Goal: Task Accomplishment & Management: Manage account settings

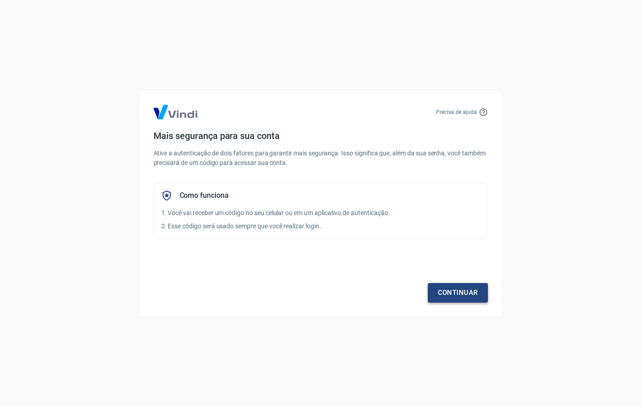
click at [461, 291] on link "Continuar" at bounding box center [458, 292] width 60 height 19
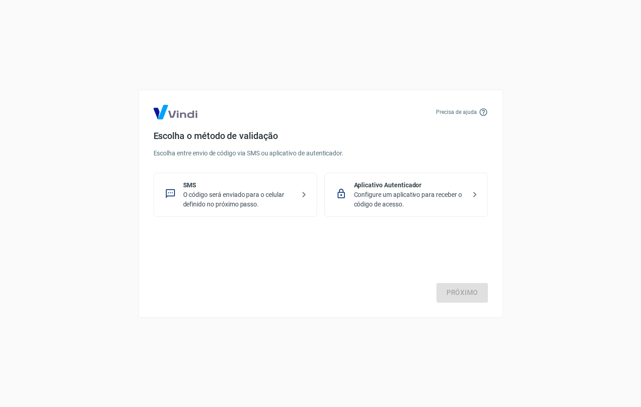
click at [363, 198] on p "Configure um aplicativo para receber o código de acesso." at bounding box center [410, 199] width 112 height 19
click at [437, 287] on link "Próximo" at bounding box center [461, 292] width 51 height 19
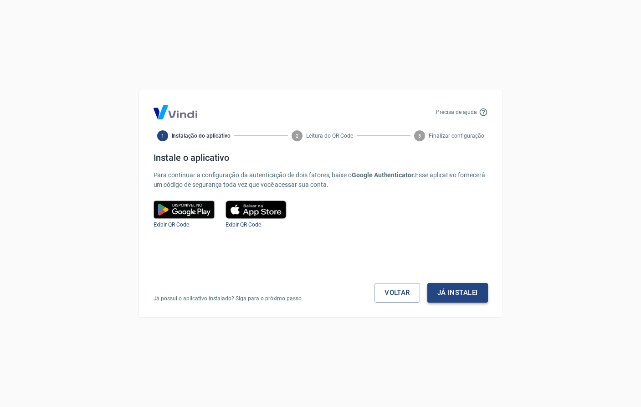
click at [462, 291] on button "Já instalei" at bounding box center [457, 292] width 61 height 19
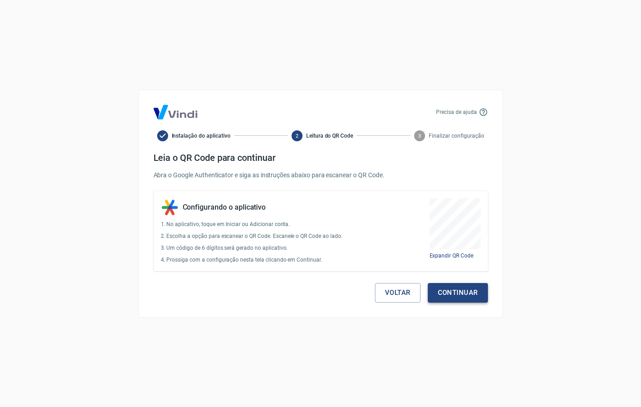
click at [457, 292] on button "Continuar" at bounding box center [458, 292] width 60 height 19
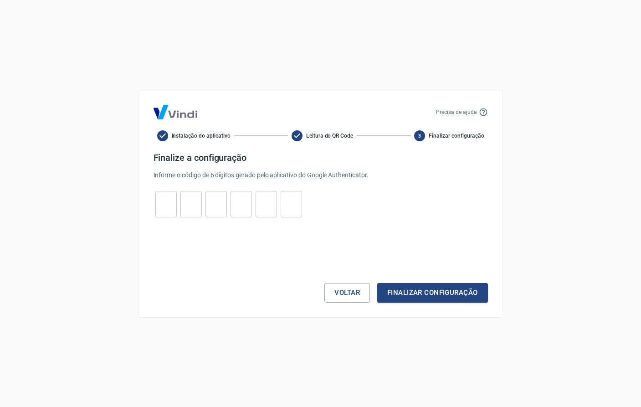
click at [164, 201] on input "tel" at bounding box center [165, 204] width 21 height 20
paste input "6"
type input "6"
type input "3"
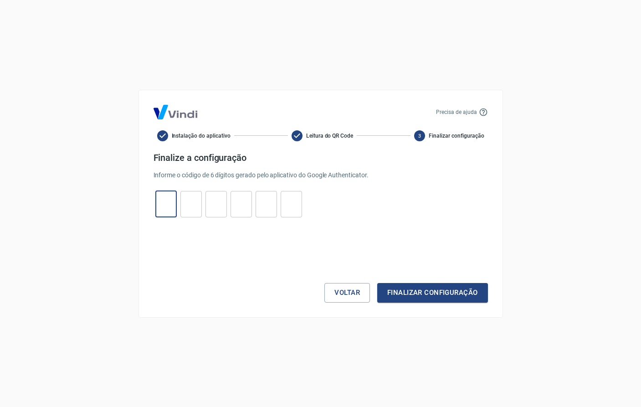
type input "6"
type input "4"
click at [447, 290] on button "Finalizar configuração" at bounding box center [432, 292] width 110 height 19
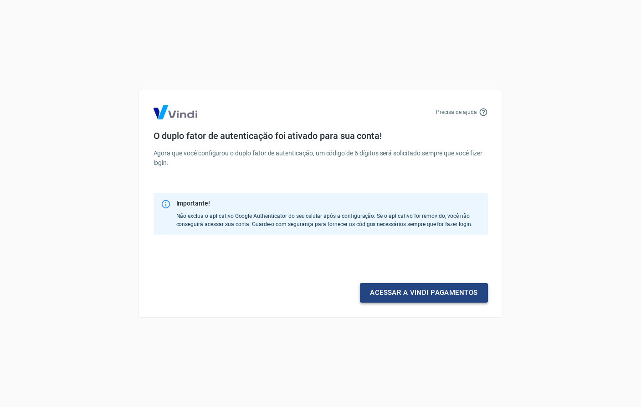
click at [460, 292] on link "Acessar a Vindi pagamentos" at bounding box center [424, 292] width 128 height 19
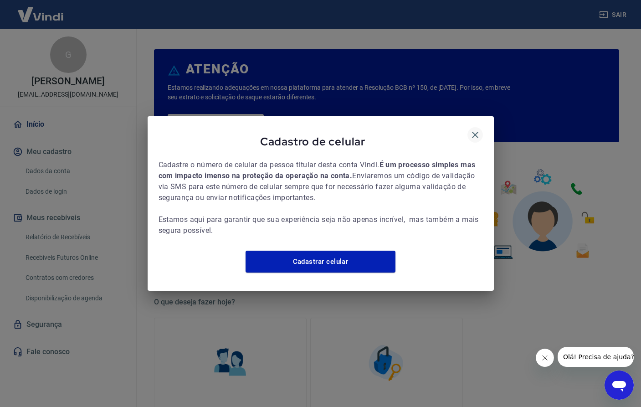
click at [477, 133] on icon "button" at bounding box center [475, 134] width 11 height 11
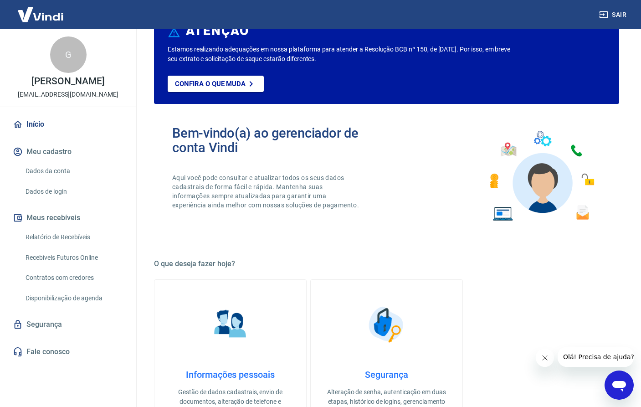
scroll to position [61, 0]
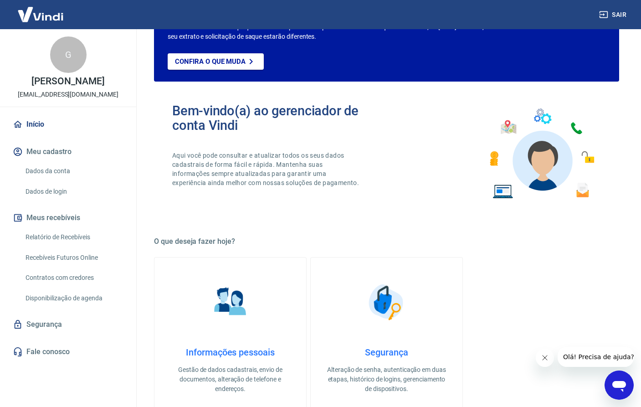
click at [54, 180] on link "Dados da conta" at bounding box center [73, 171] width 103 height 19
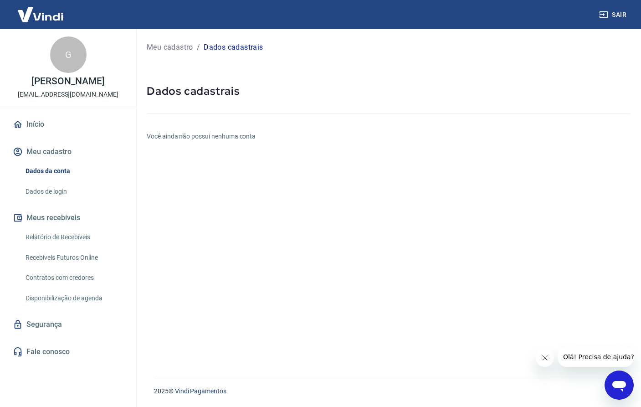
click at [38, 129] on link "Início" at bounding box center [68, 124] width 114 height 20
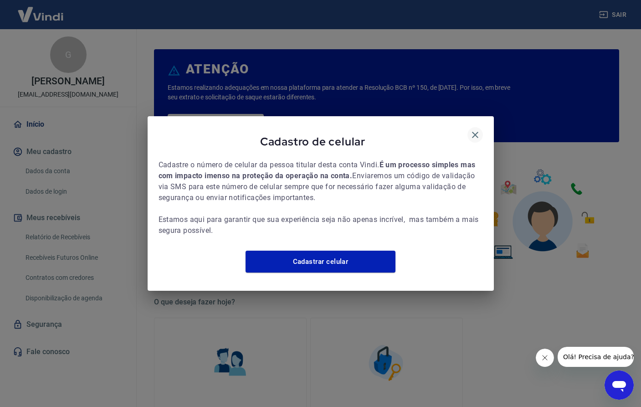
click at [480, 129] on icon "button" at bounding box center [475, 134] width 11 height 11
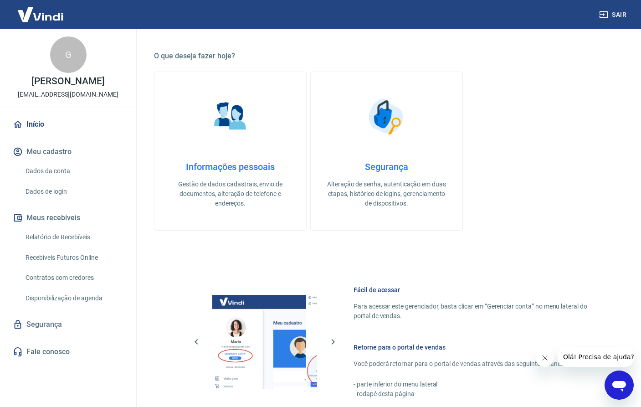
scroll to position [150, 0]
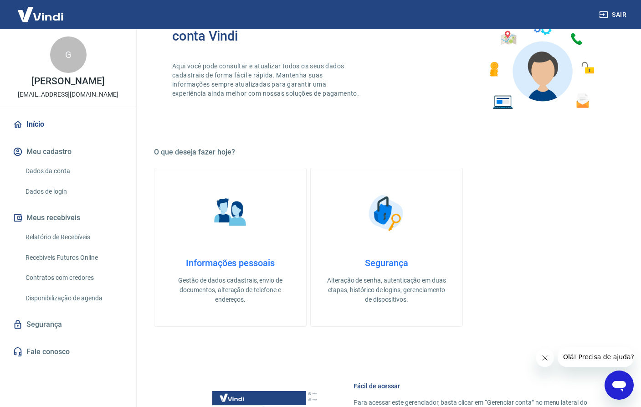
click at [264, 259] on h4 "Informações pessoais" at bounding box center [230, 262] width 123 height 11
